Goal: Task Accomplishment & Management: Manage account settings

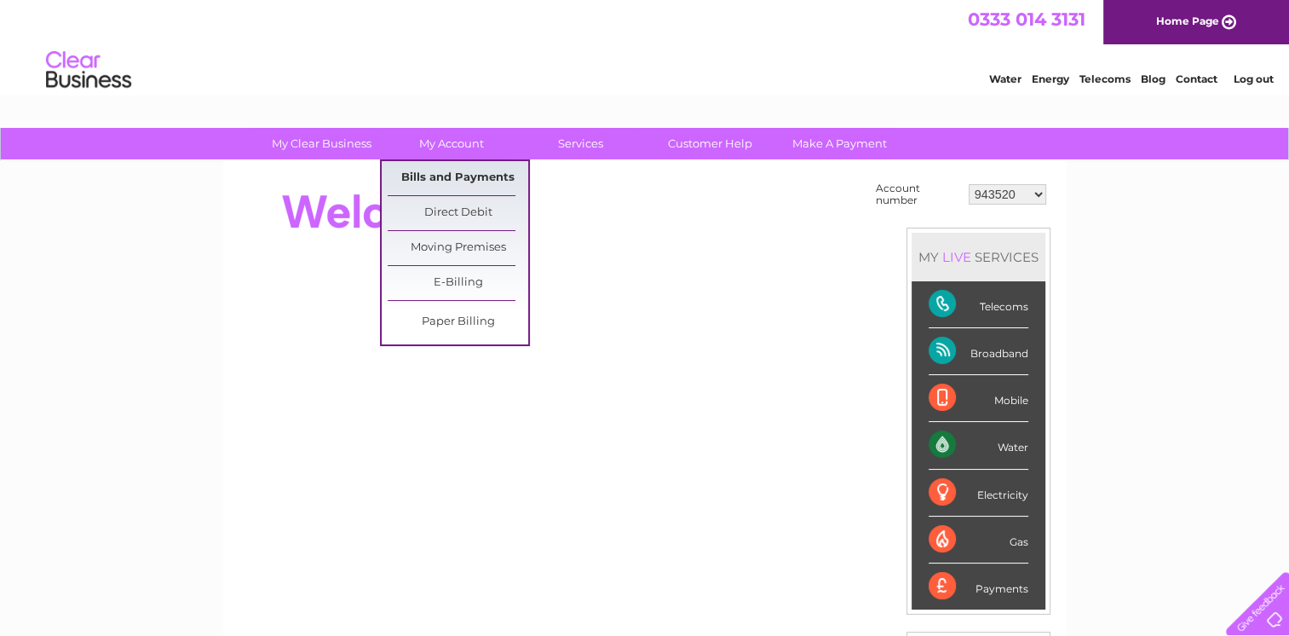
click at [481, 172] on link "Bills and Payments" at bounding box center [458, 178] width 141 height 34
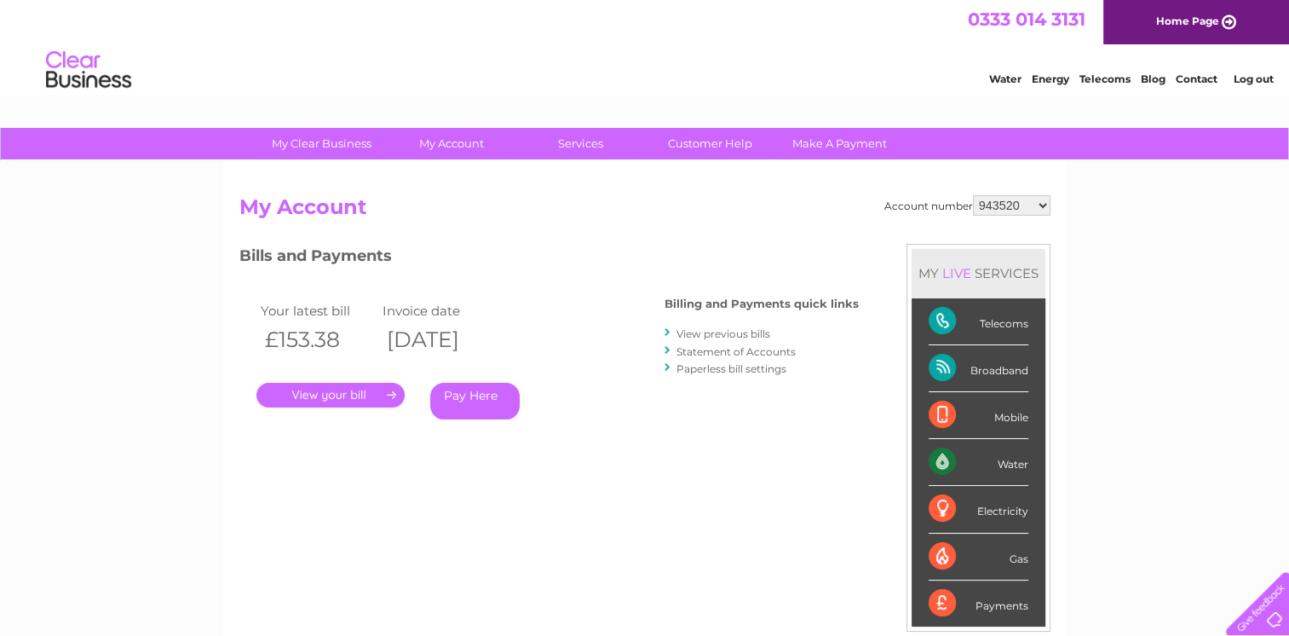
click at [387, 391] on link "." at bounding box center [330, 395] width 148 height 25
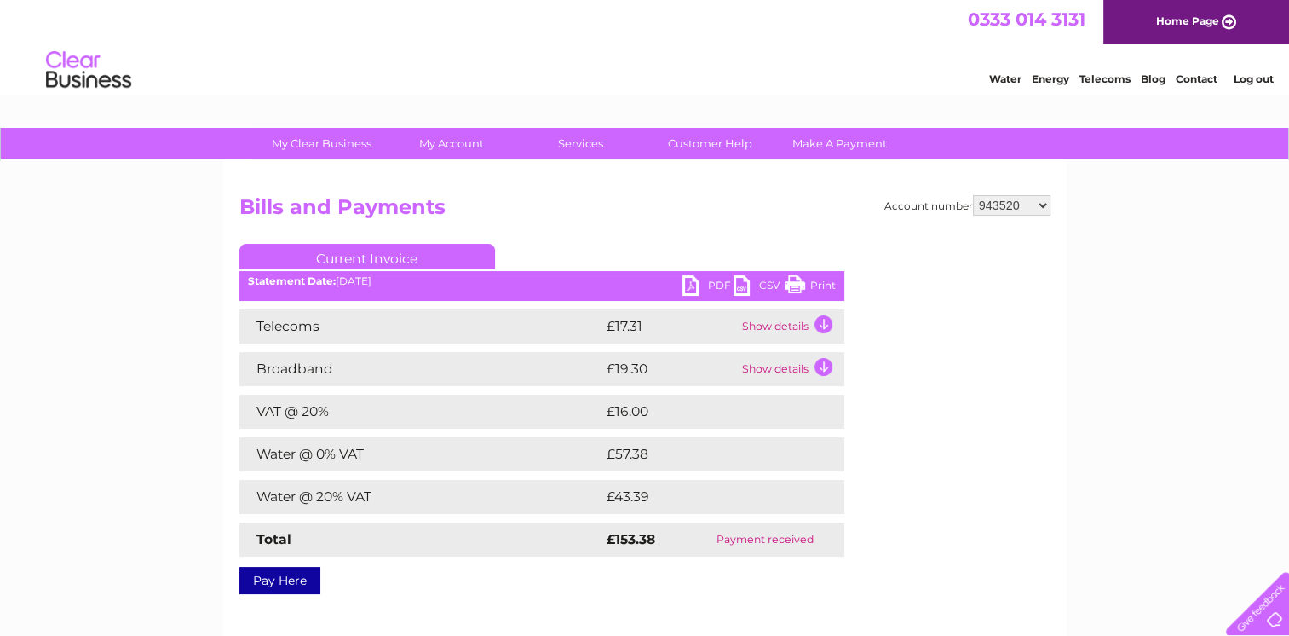
click at [694, 280] on link "PDF" at bounding box center [707, 287] width 51 height 25
